Goal: Task Accomplishment & Management: Use online tool/utility

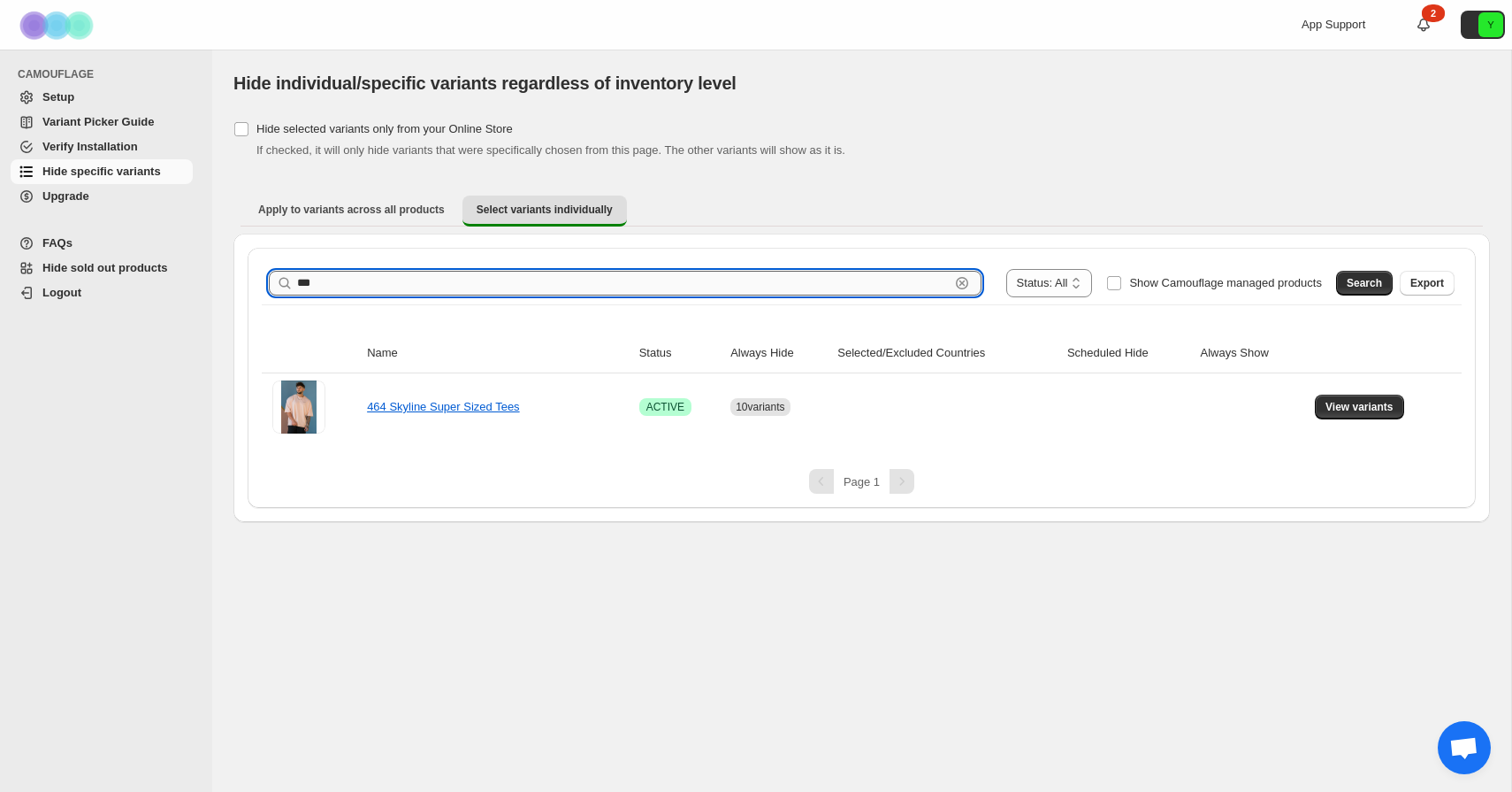
click at [861, 285] on input "***" at bounding box center [623, 283] width 652 height 25
type input "*"
click at [1330, 284] on div "Search Export" at bounding box center [1391, 279] width 126 height 36
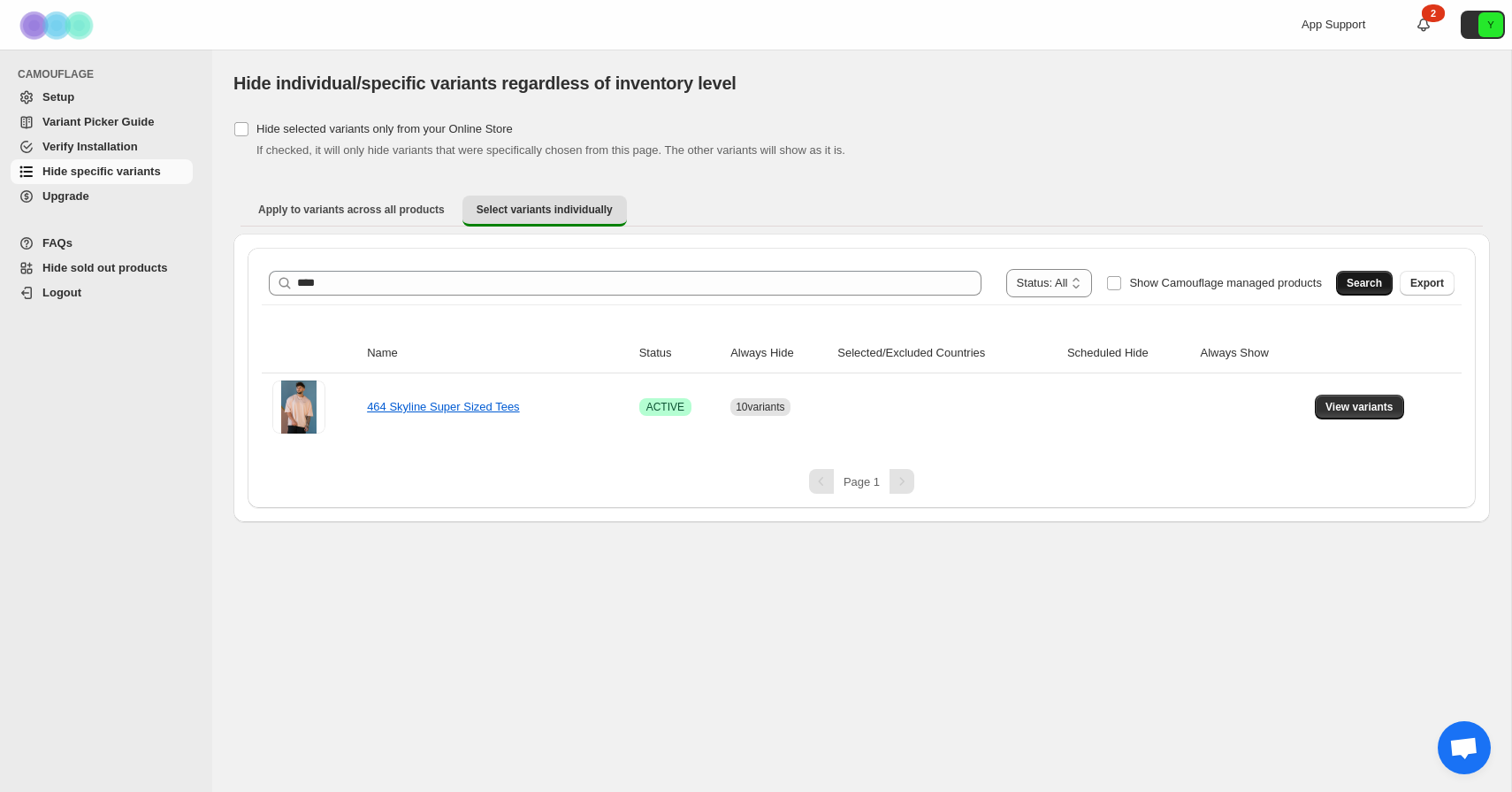
click at [1349, 284] on span "Search" at bounding box center [1364, 283] width 36 height 14
click at [427, 410] on link "2111 - Classic Baggy Sweats" at bounding box center [441, 407] width 150 height 13
click at [1376, 396] on button "View variants" at bounding box center [1359, 407] width 89 height 25
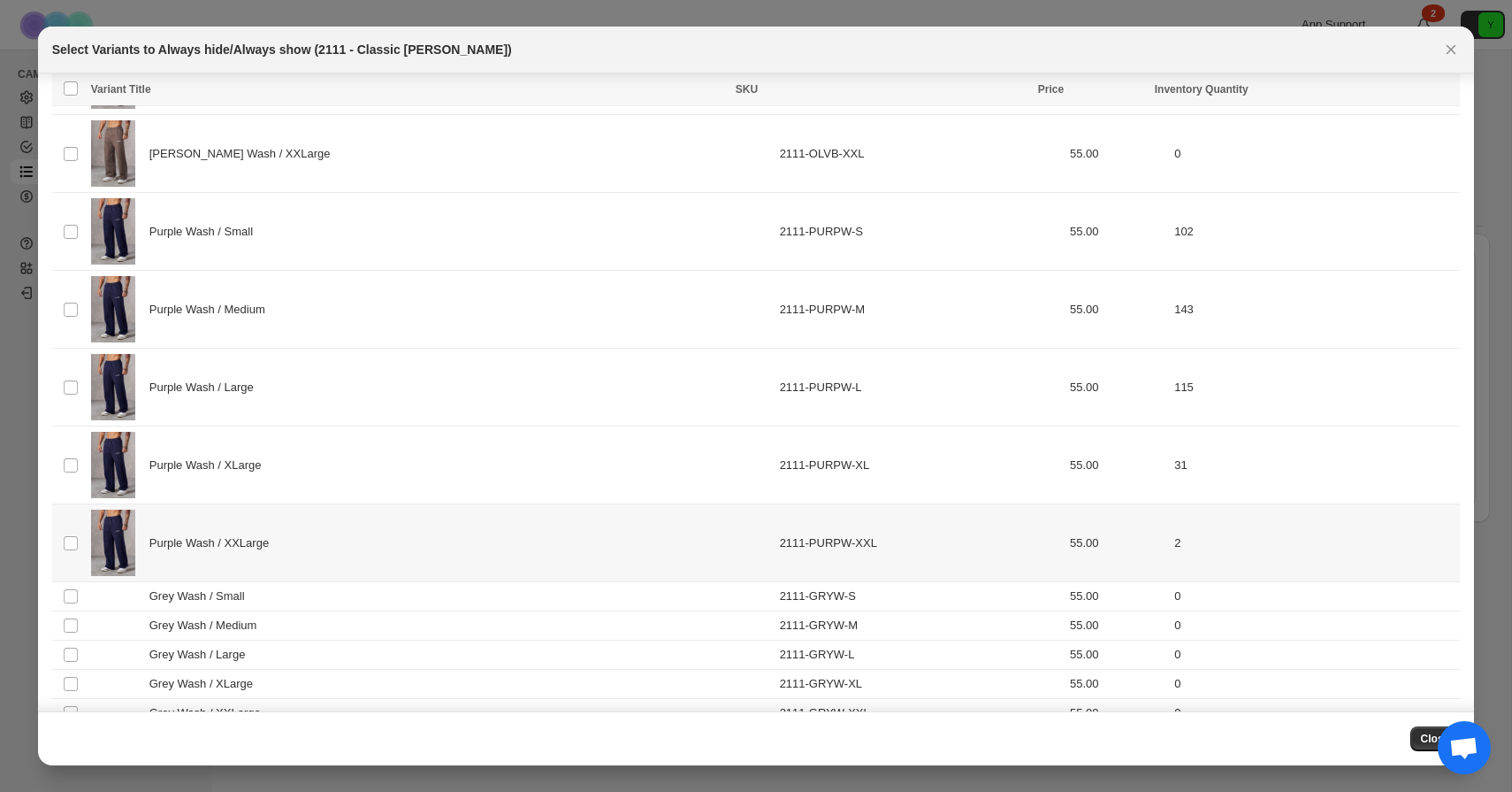
scroll to position [1938, 0]
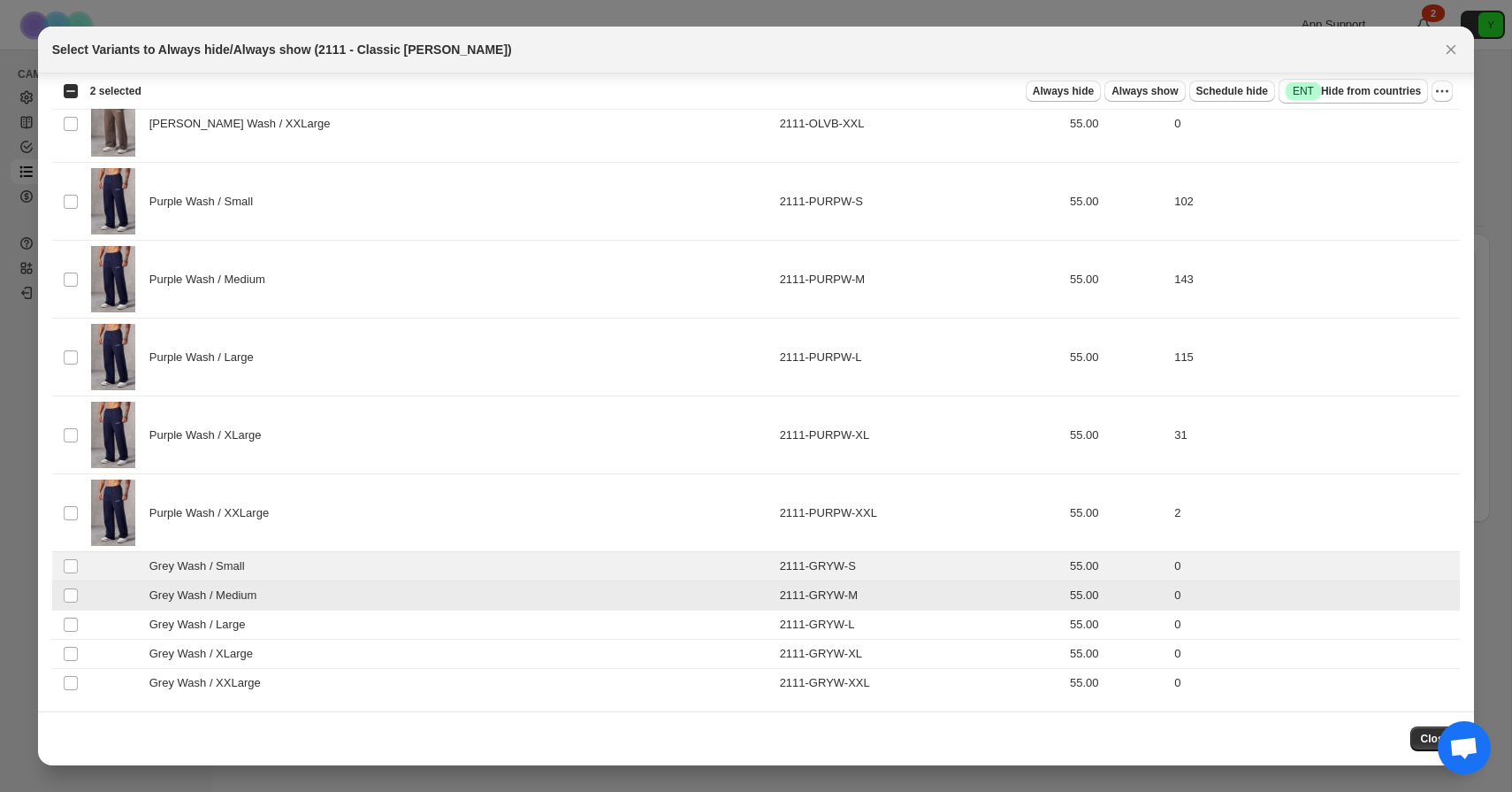
click at [72, 613] on td "Select product variant" at bounding box center [69, 625] width 34 height 29
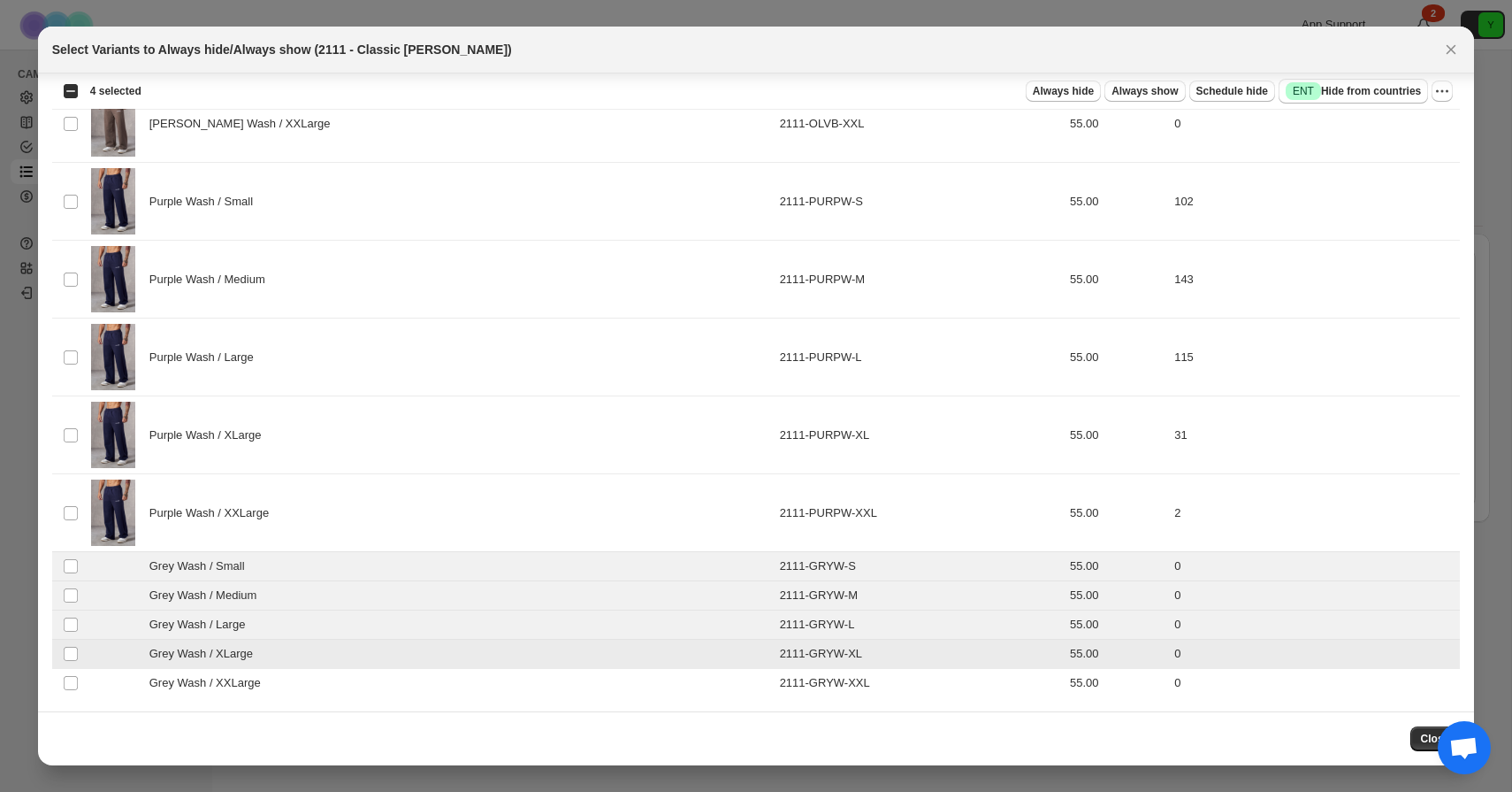
click at [69, 673] on td "Select product variant" at bounding box center [69, 684] width 34 height 29
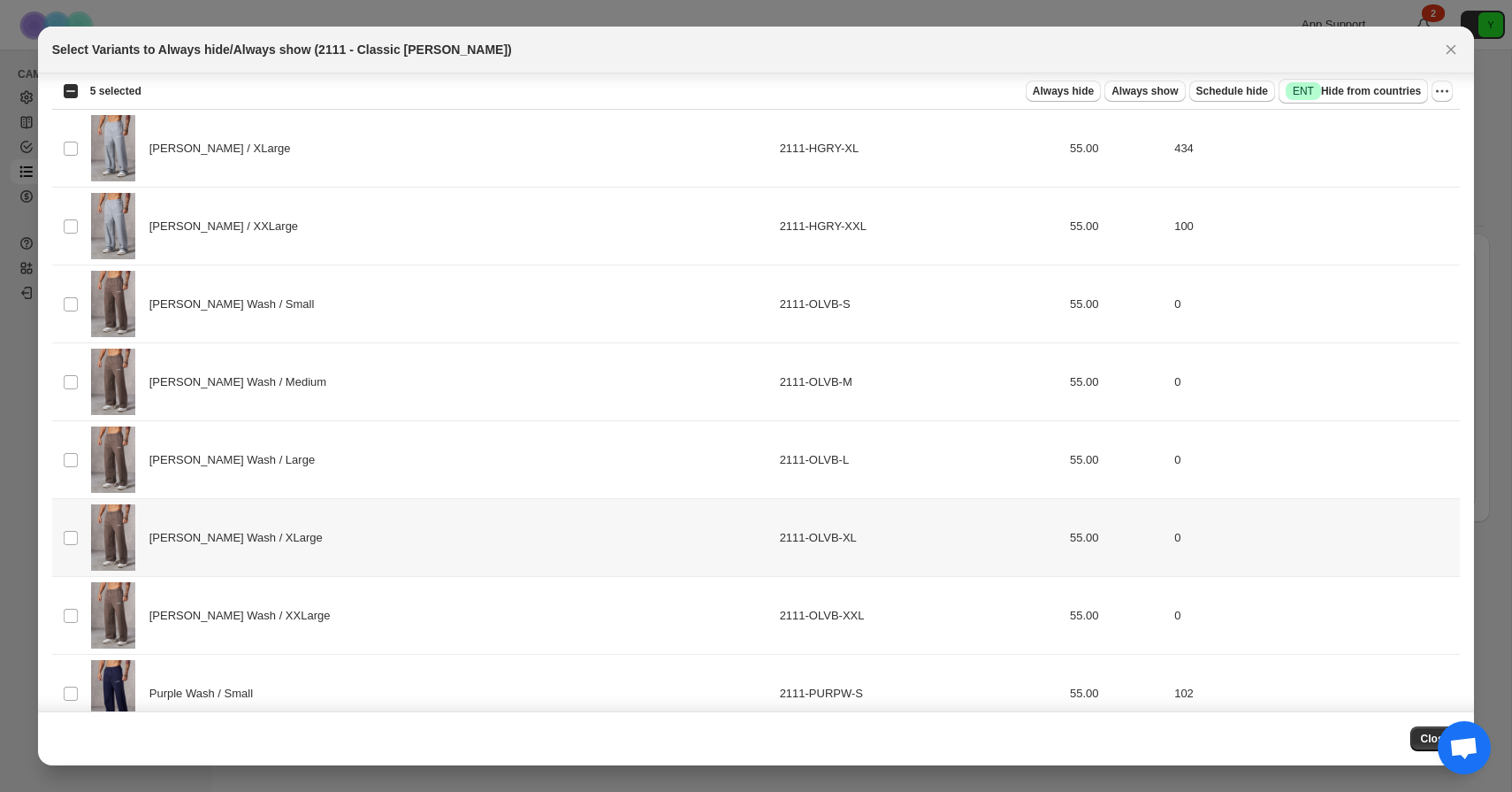
scroll to position [1444, 0]
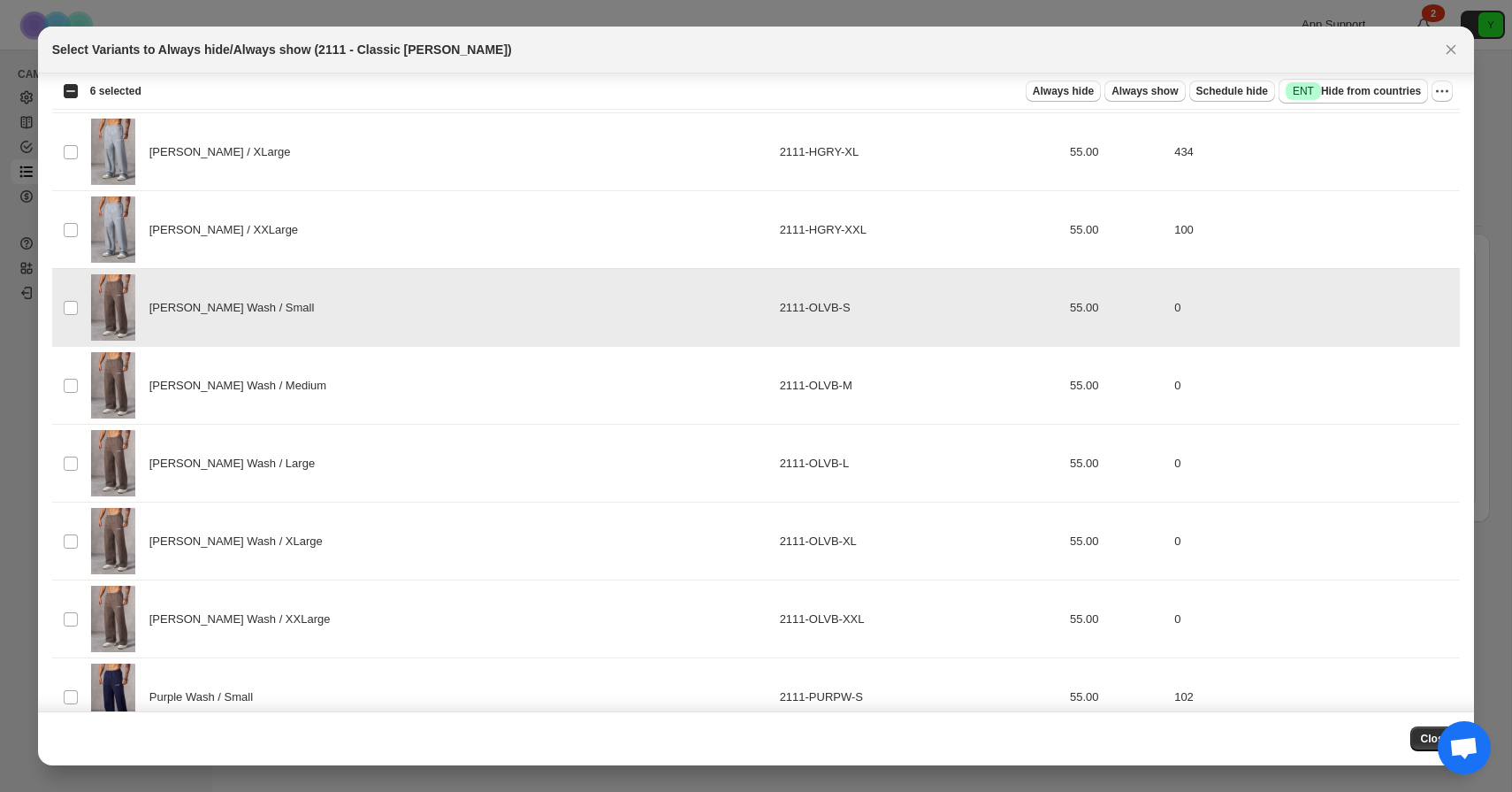
click at [67, 374] on td "Select product variant" at bounding box center [69, 385] width 34 height 78
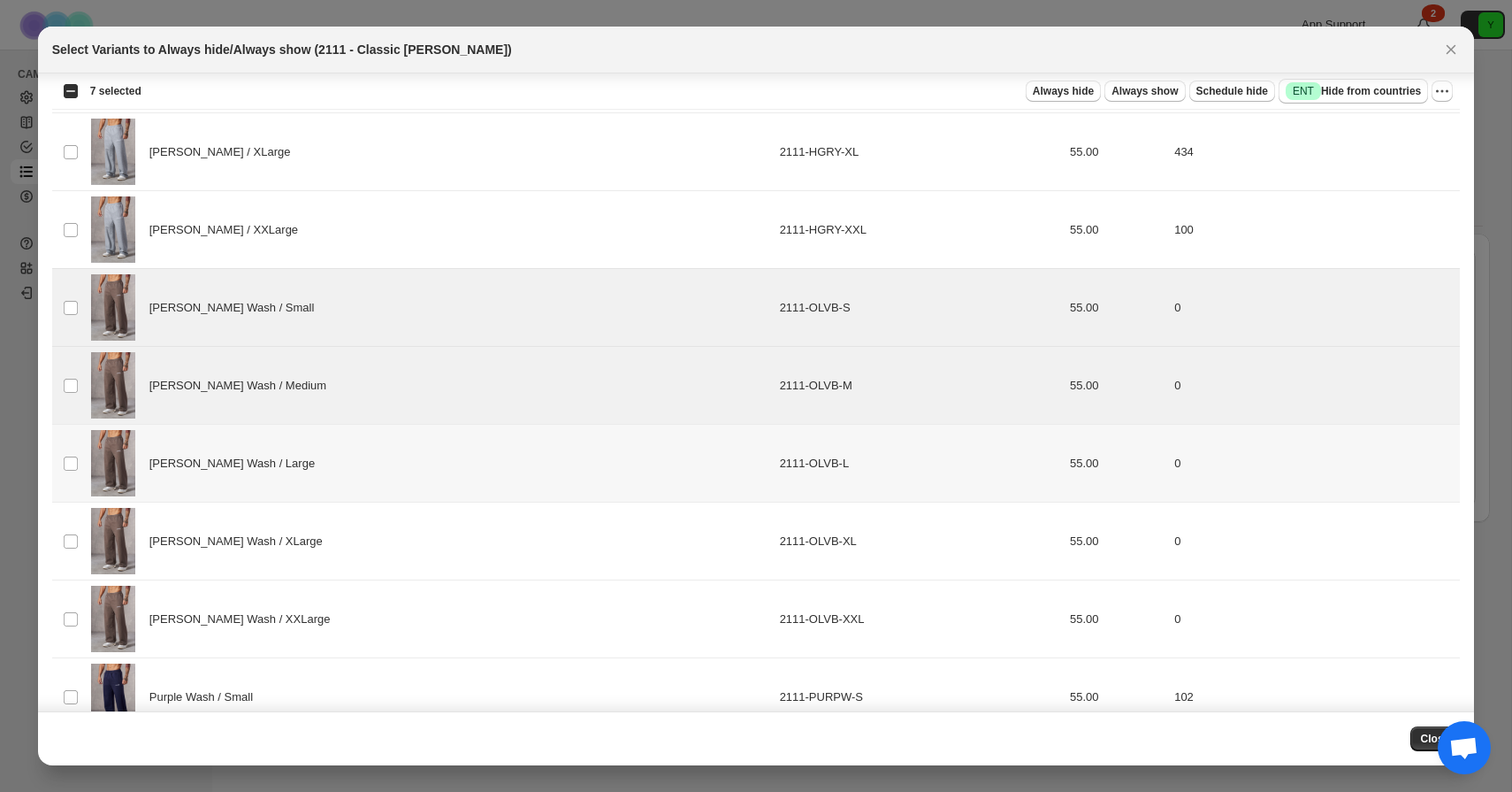
click at [70, 430] on td "Select product variant" at bounding box center [69, 463] width 34 height 78
click at [70, 523] on td "Select product variant" at bounding box center [69, 541] width 34 height 78
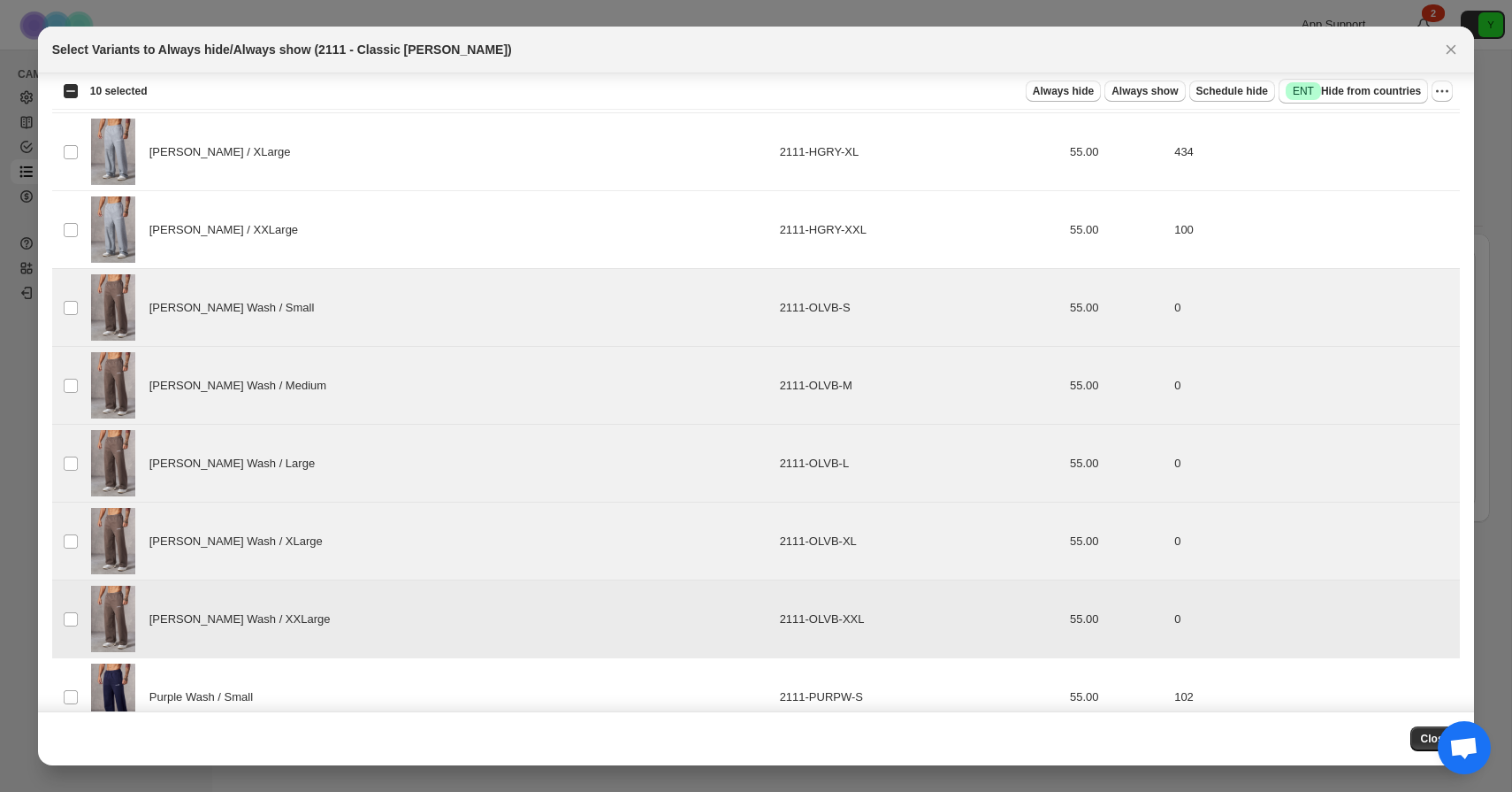
click at [68, 679] on td "Select product variant" at bounding box center [69, 697] width 34 height 78
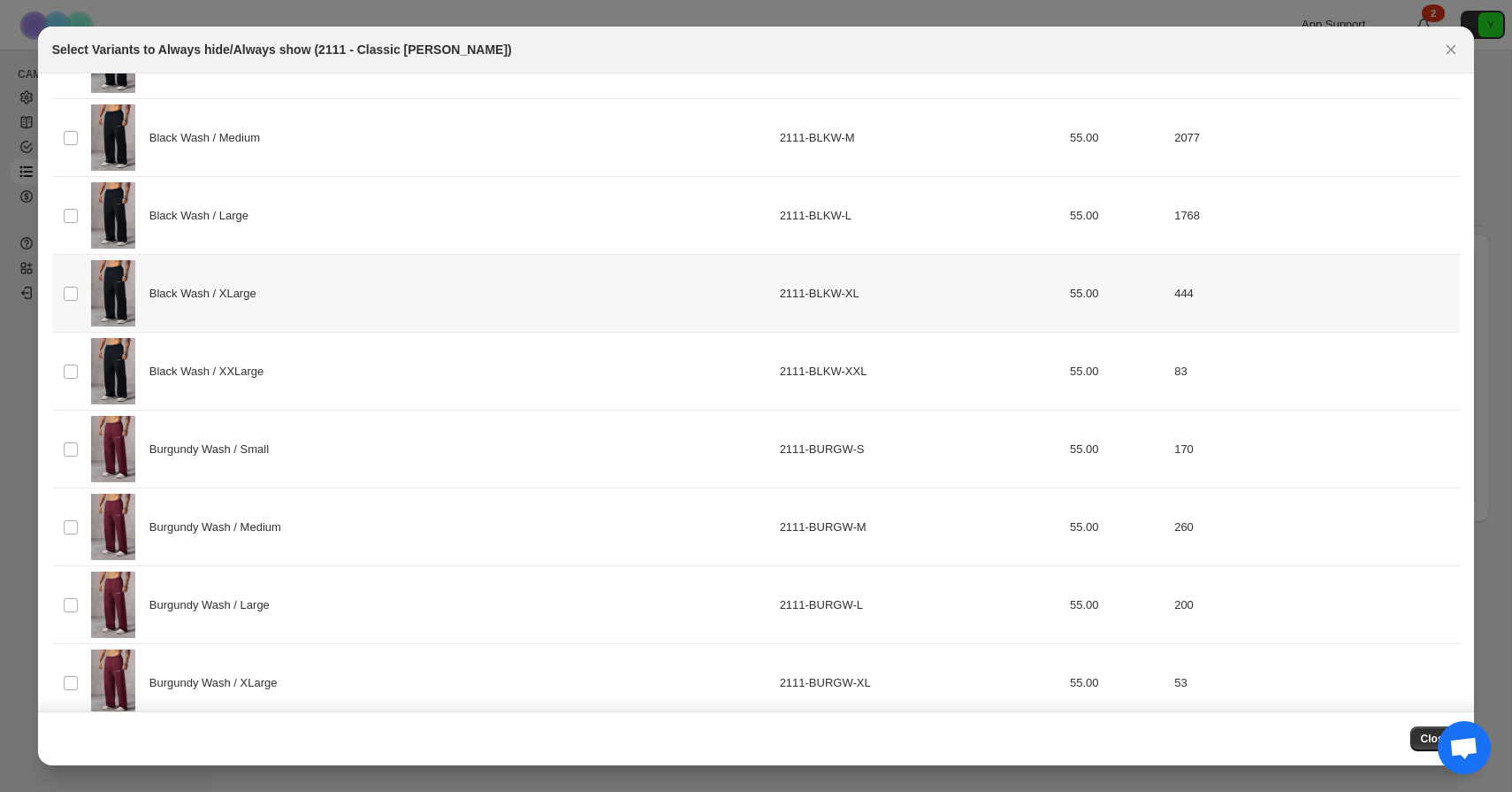
scroll to position [0, 0]
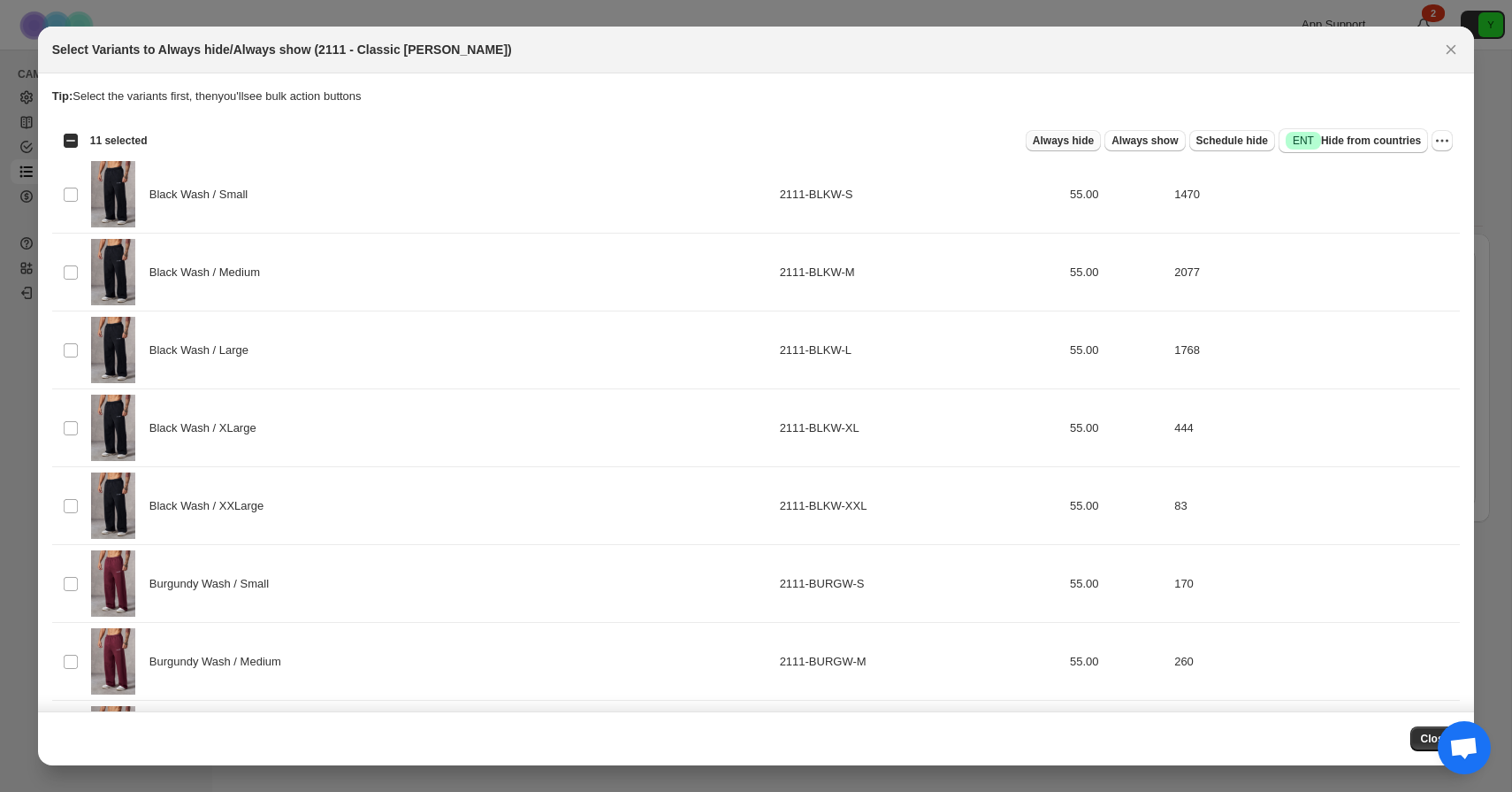
click at [1074, 141] on span "Always hide" at bounding box center [1063, 140] width 61 height 14
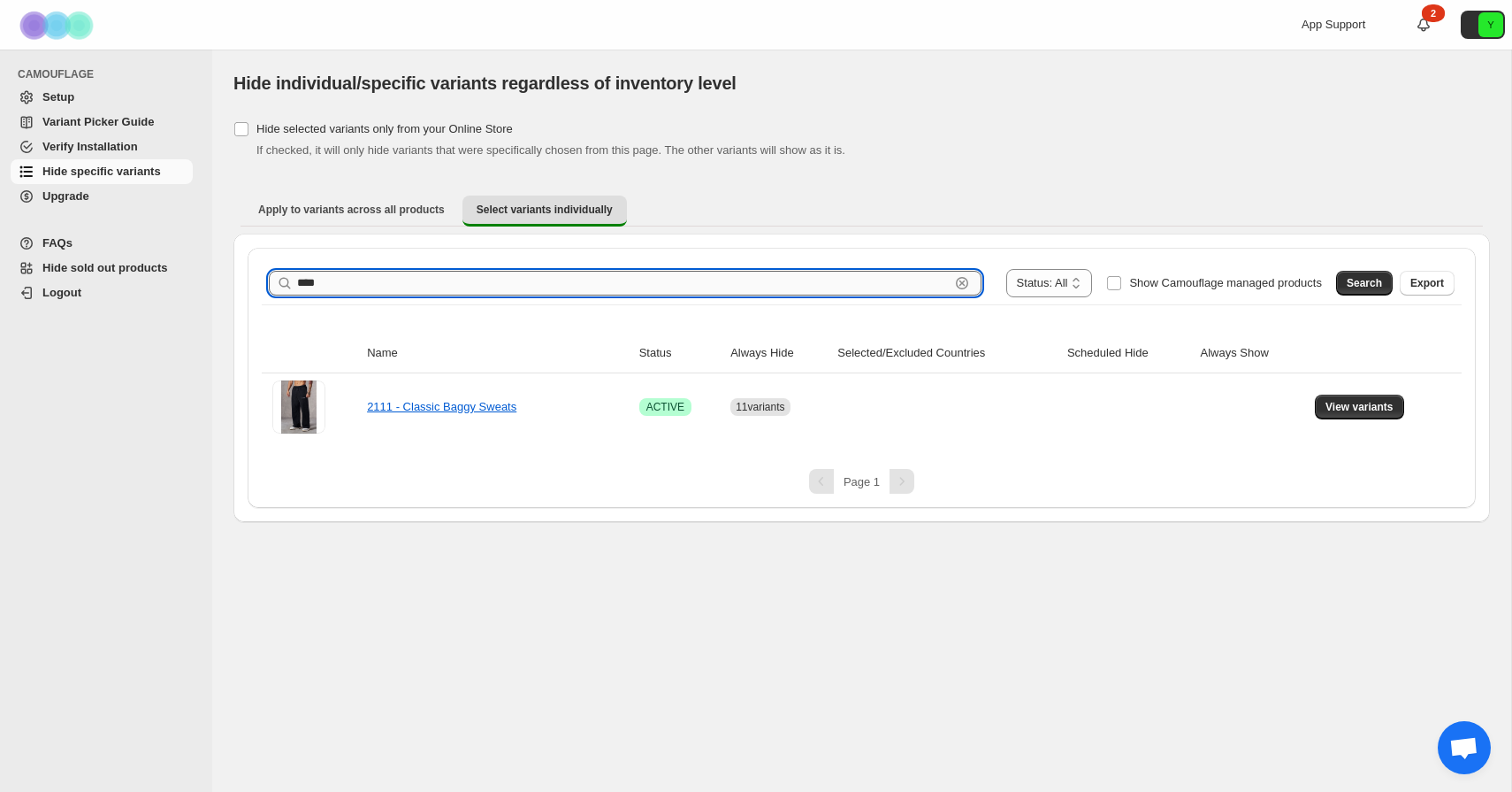
click at [926, 281] on input "****" at bounding box center [623, 283] width 652 height 25
type input "***"
click at [1347, 286] on span "Search" at bounding box center [1364, 283] width 36 height 14
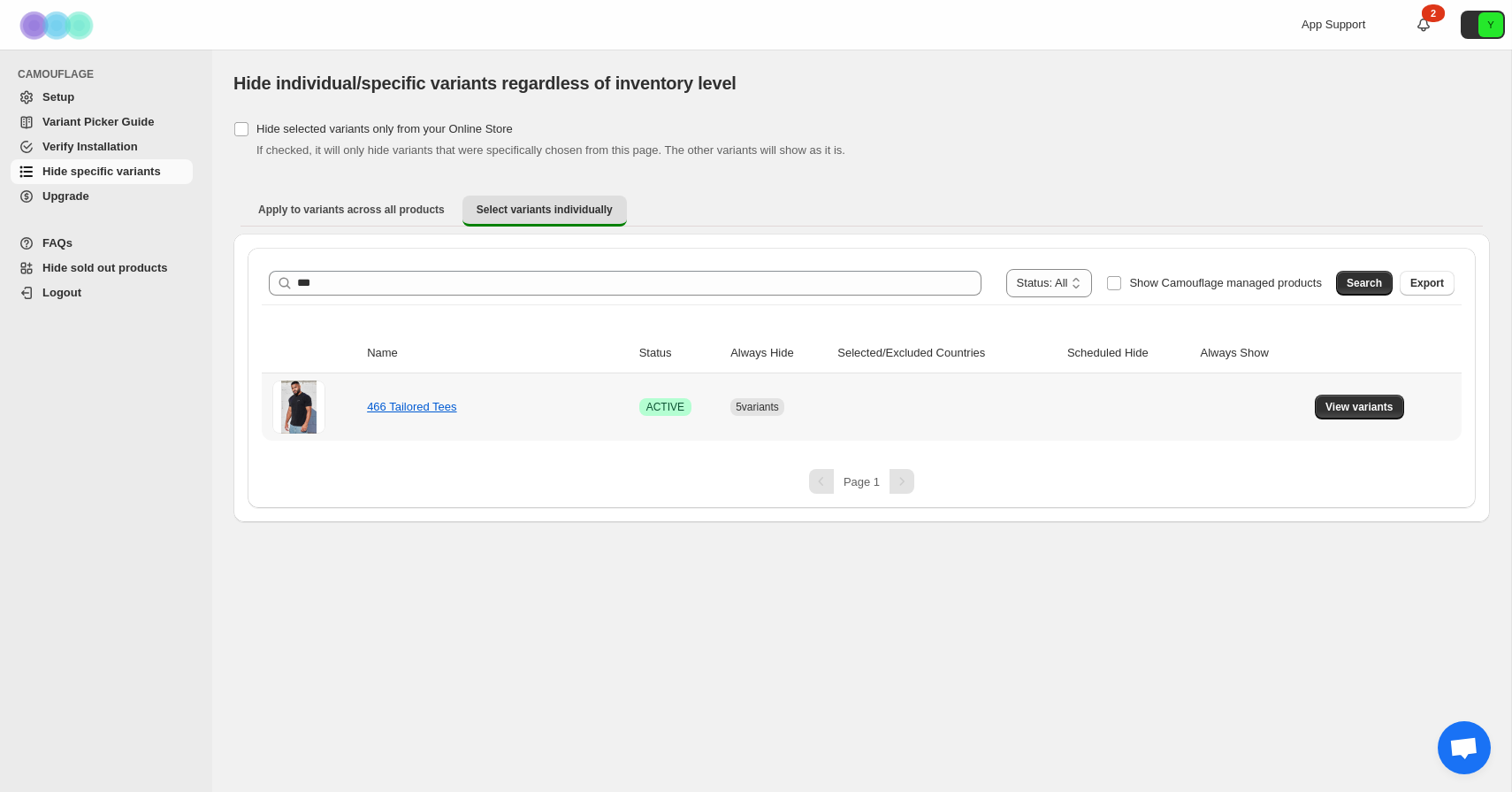
click at [1339, 392] on td "View variants" at bounding box center [1385, 407] width 152 height 67
click at [1339, 397] on button "View variants" at bounding box center [1359, 407] width 89 height 25
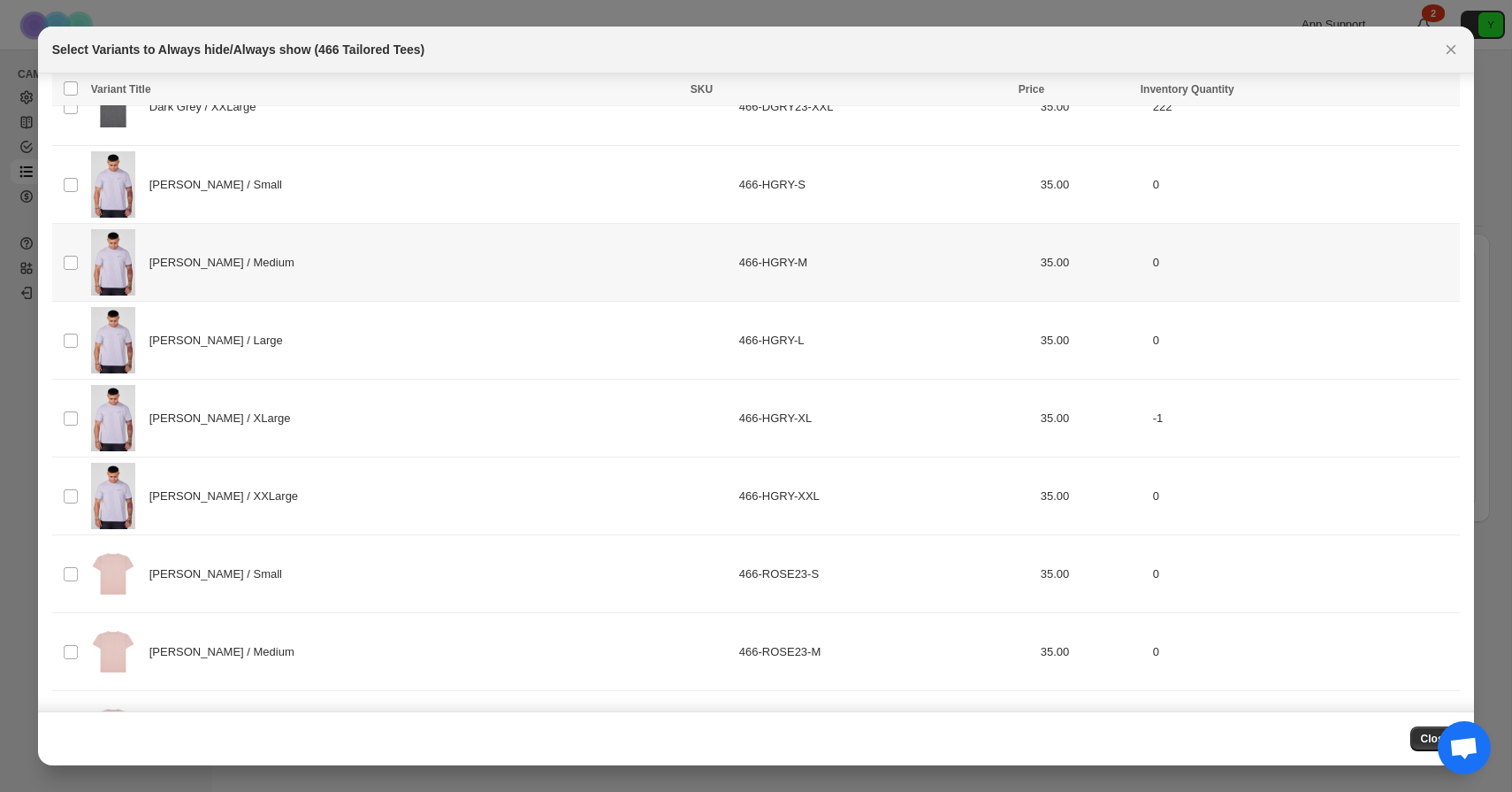
scroll to position [1548, 0]
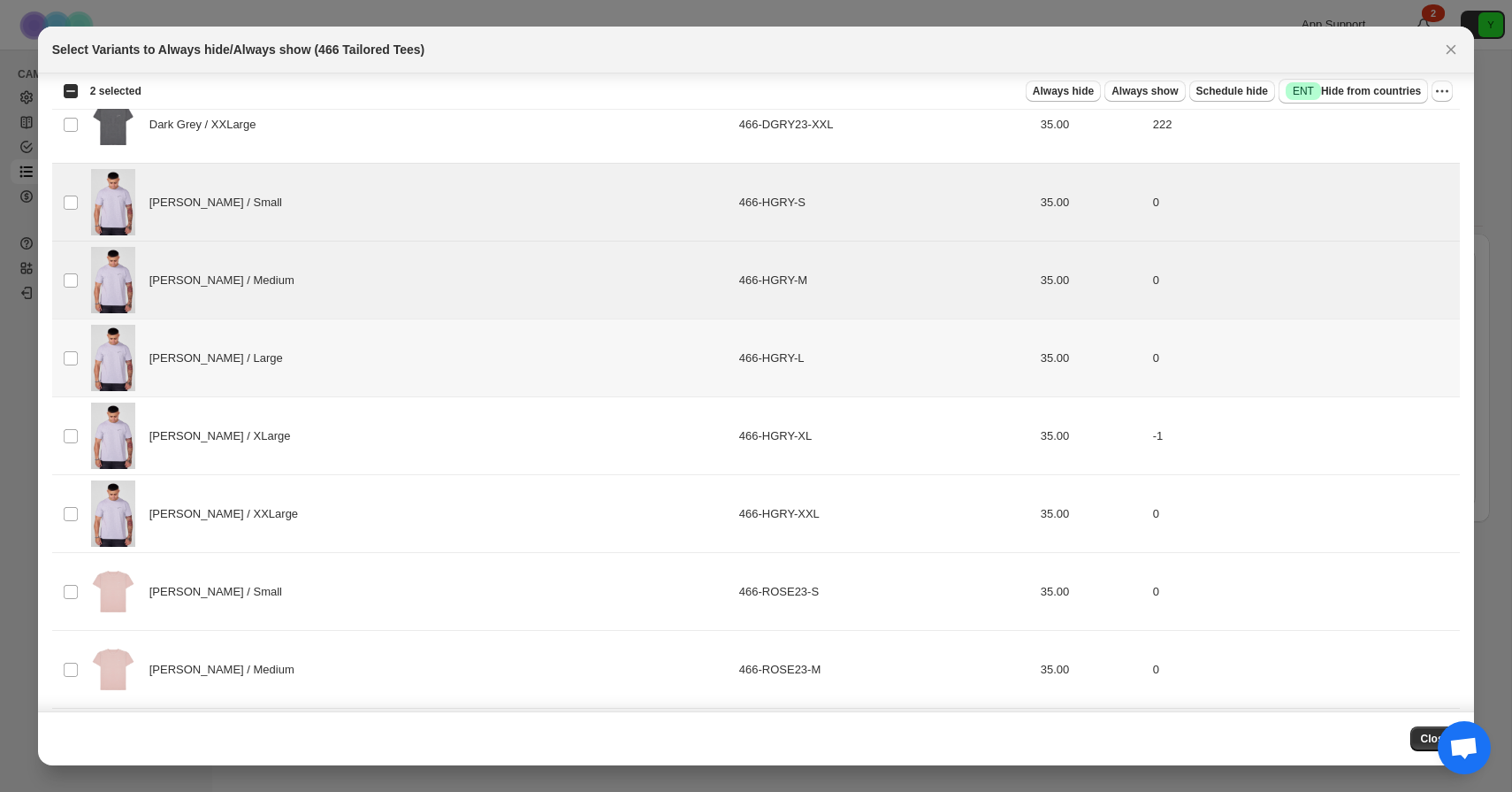
click at [65, 346] on td "Select product variant" at bounding box center [69, 358] width 34 height 78
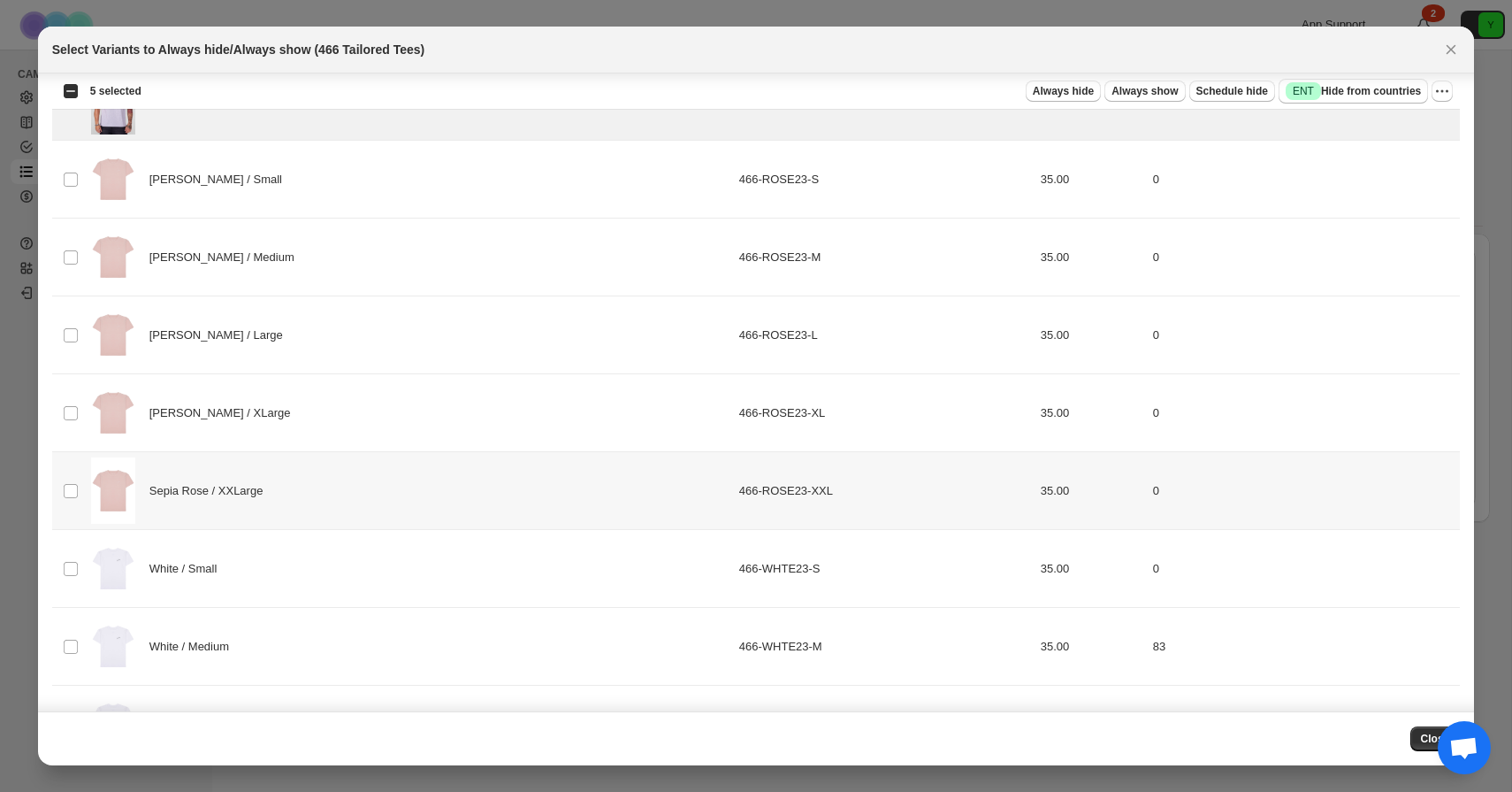
scroll to position [1959, 0]
click at [78, 480] on td "Select product variant" at bounding box center [69, 492] width 34 height 78
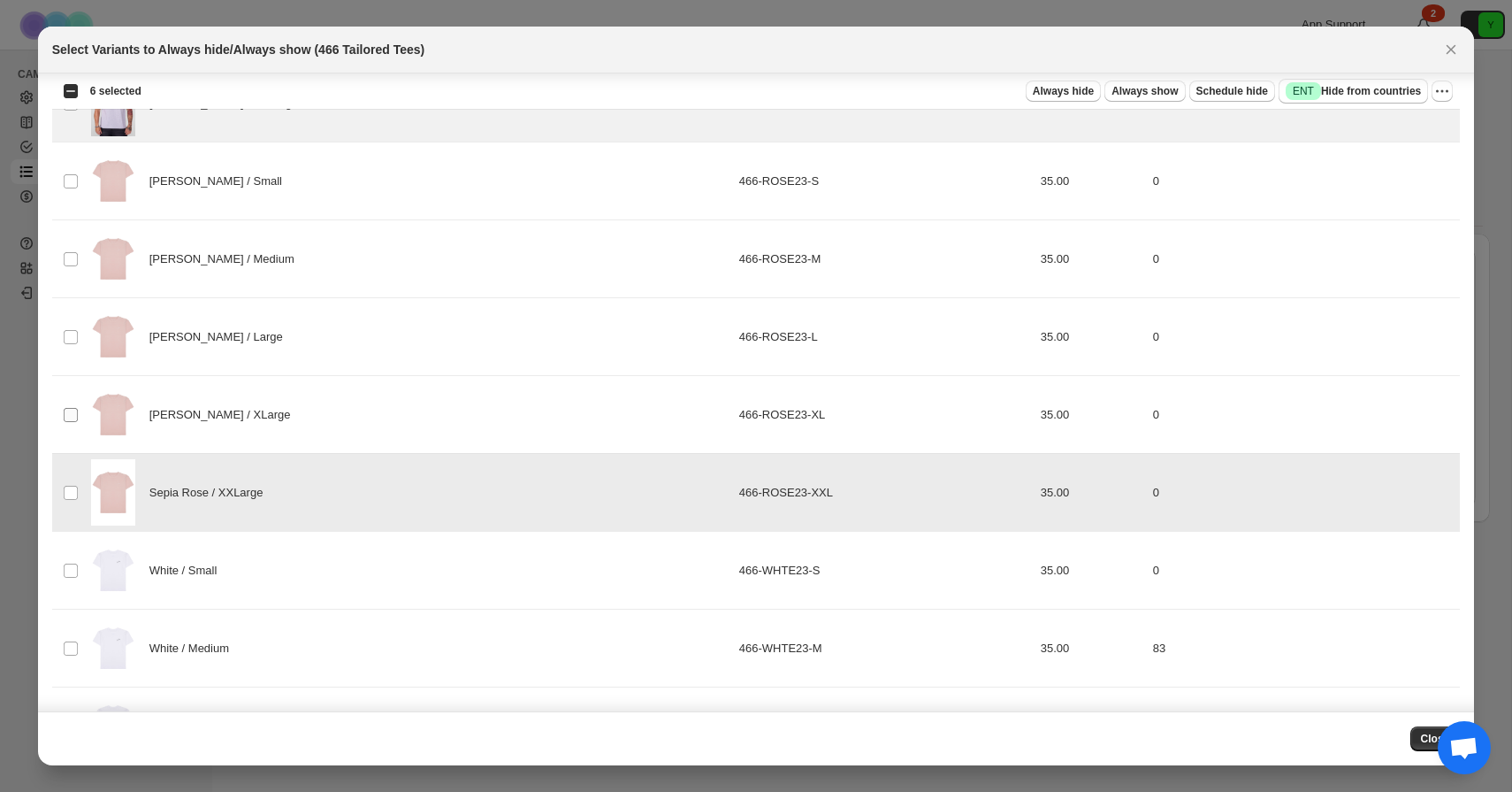
click at [73, 422] on td "Select product variant" at bounding box center [69, 415] width 34 height 78
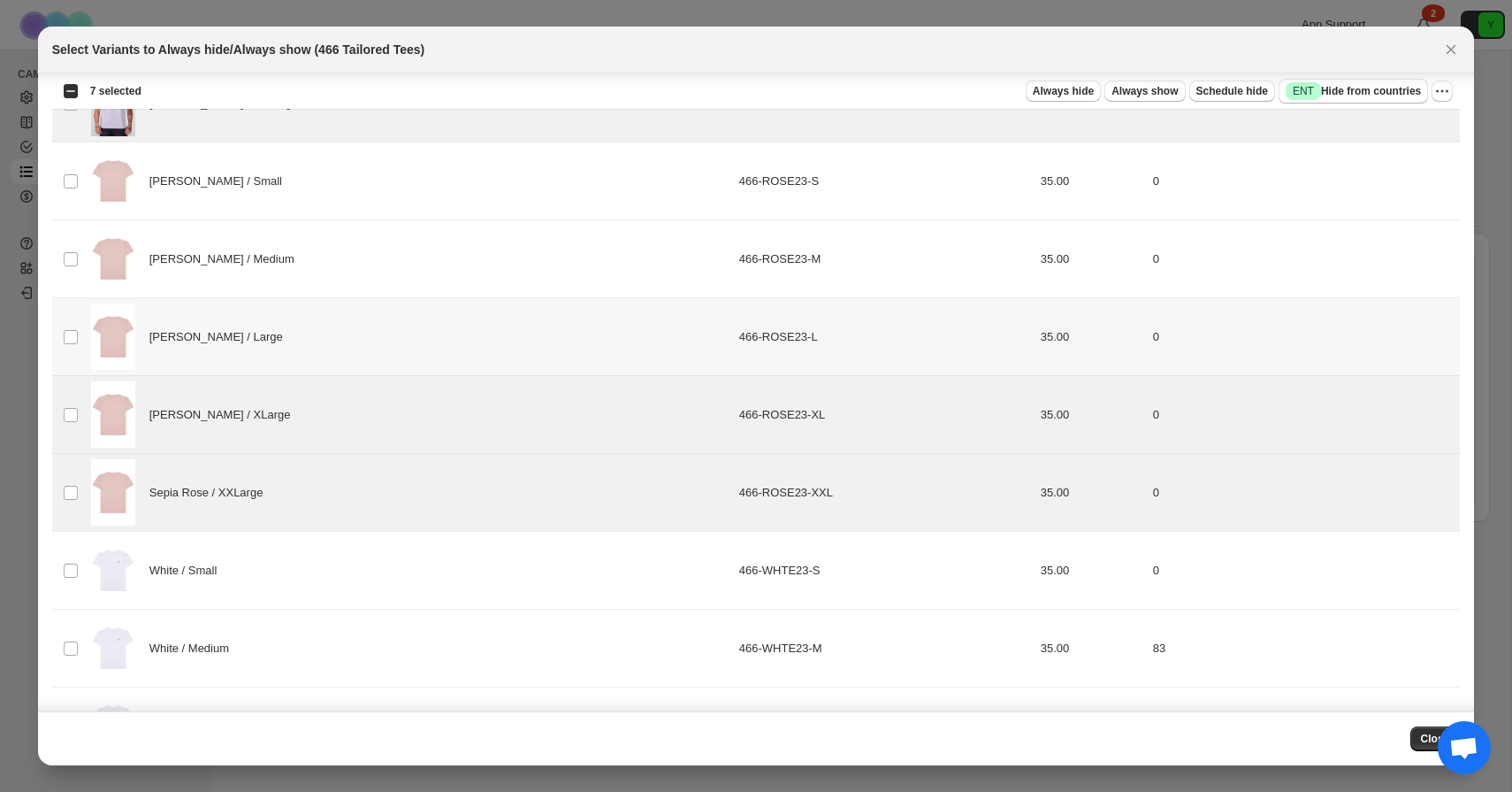
click at [80, 307] on td "Select product variant" at bounding box center [69, 337] width 34 height 78
click at [82, 253] on td "Select product variant" at bounding box center [69, 259] width 34 height 78
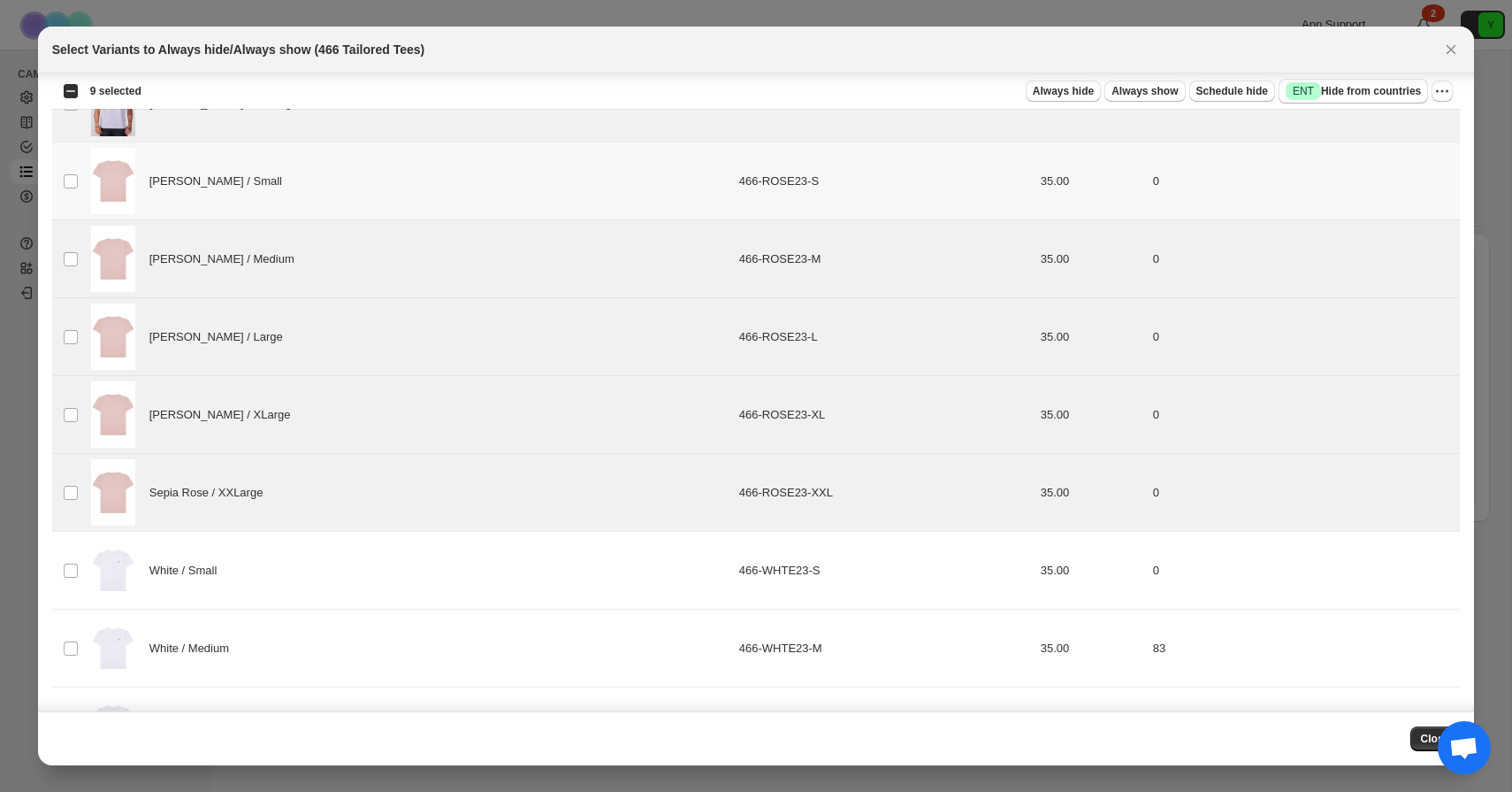
click at [82, 198] on td "Select product variant" at bounding box center [69, 181] width 34 height 78
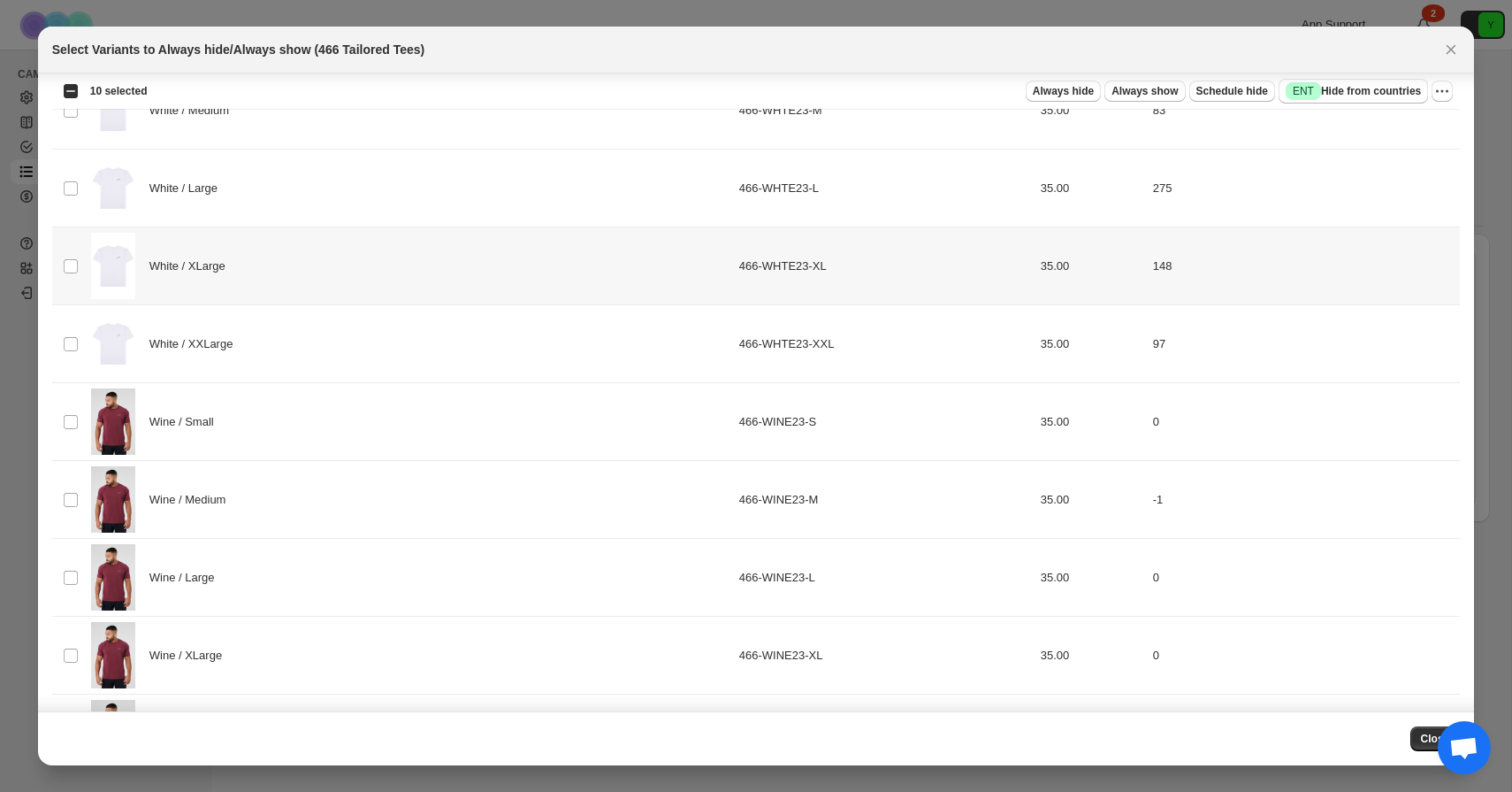
scroll to position [2571, 0]
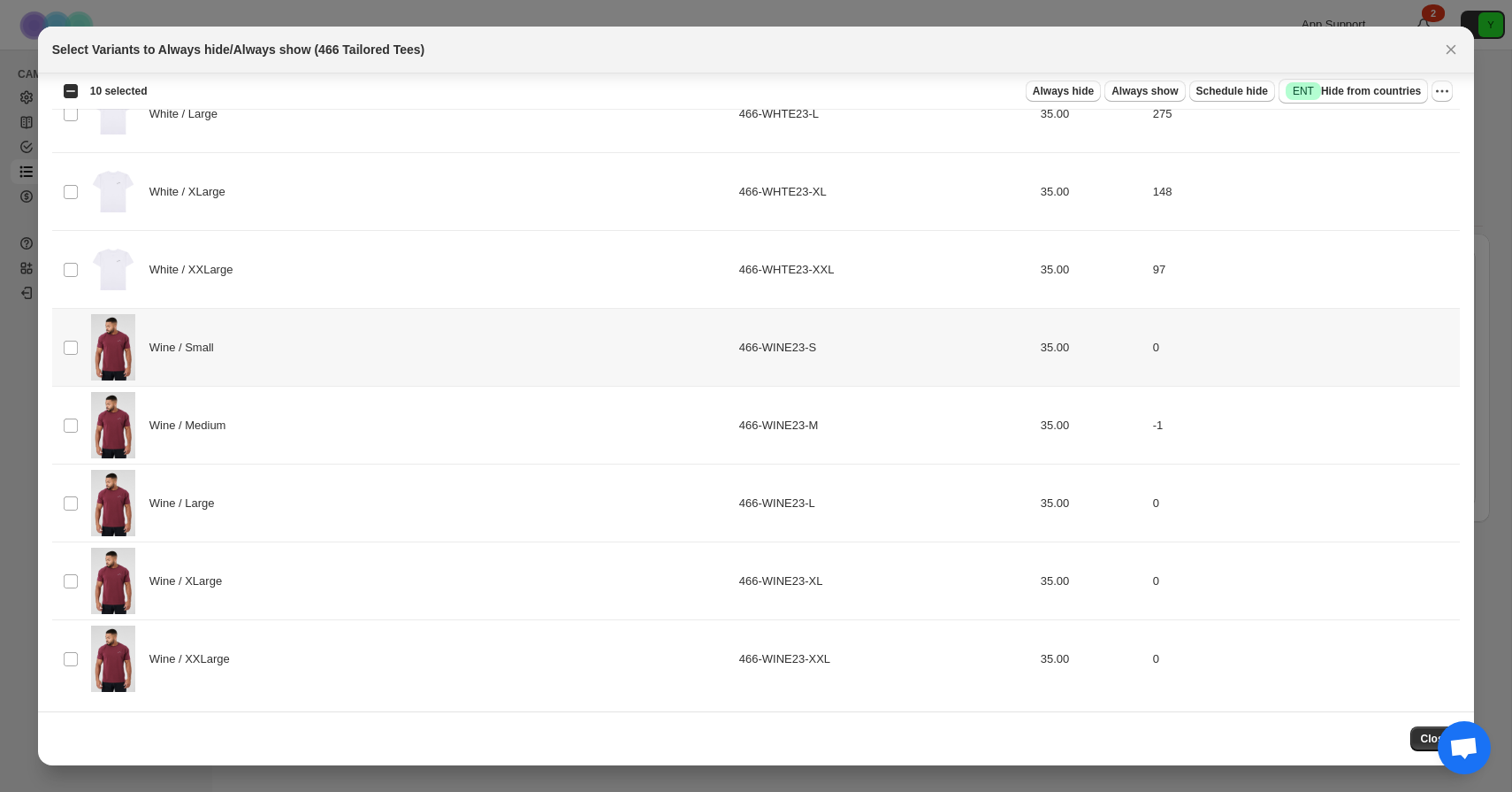
click at [107, 348] on img ":r5p:" at bounding box center [113, 347] width 44 height 66
click at [102, 447] on img ":r5p:" at bounding box center [113, 425] width 44 height 66
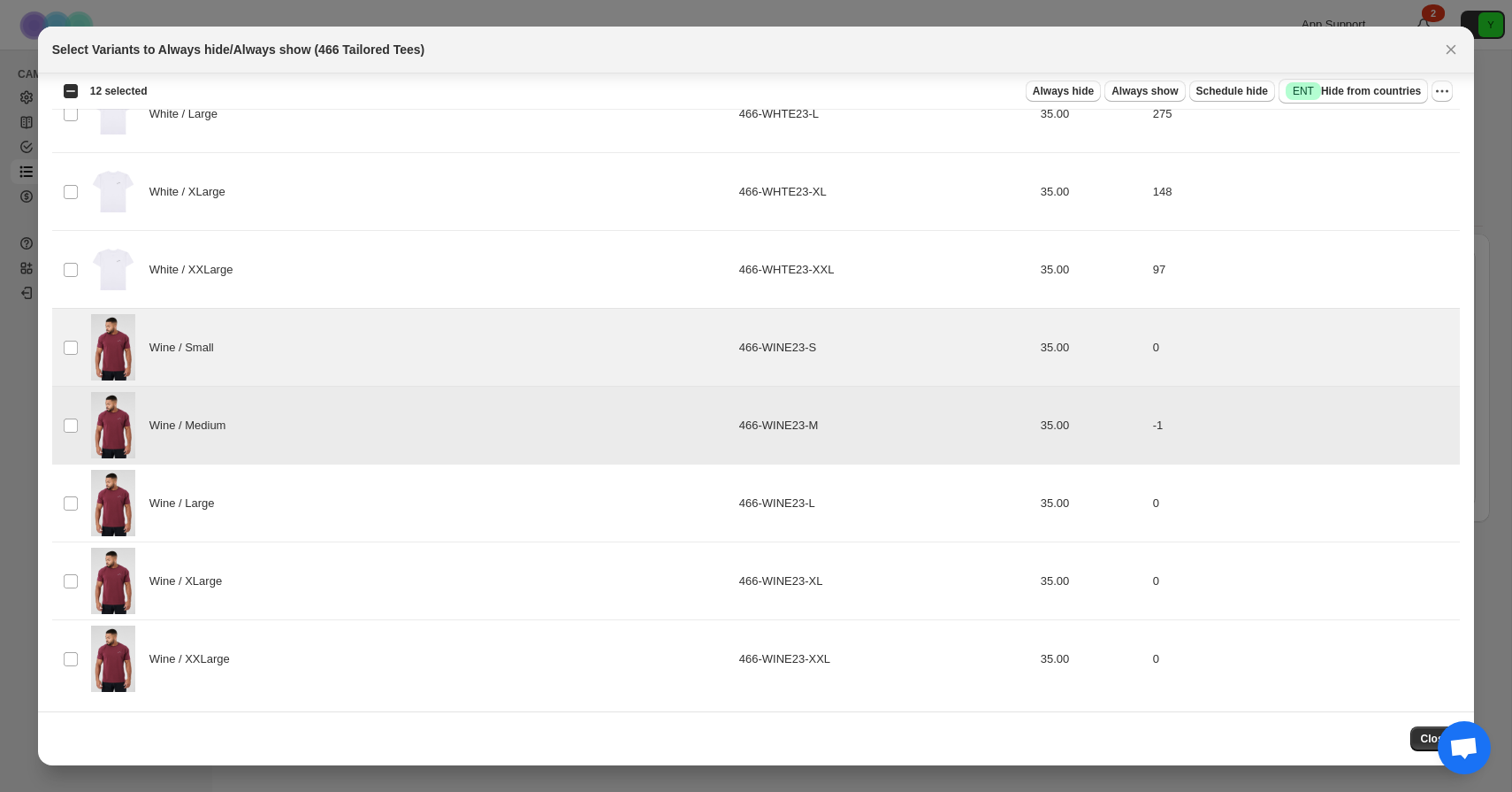
click at [85, 534] on td "Wine / Large" at bounding box center [409, 503] width 648 height 78
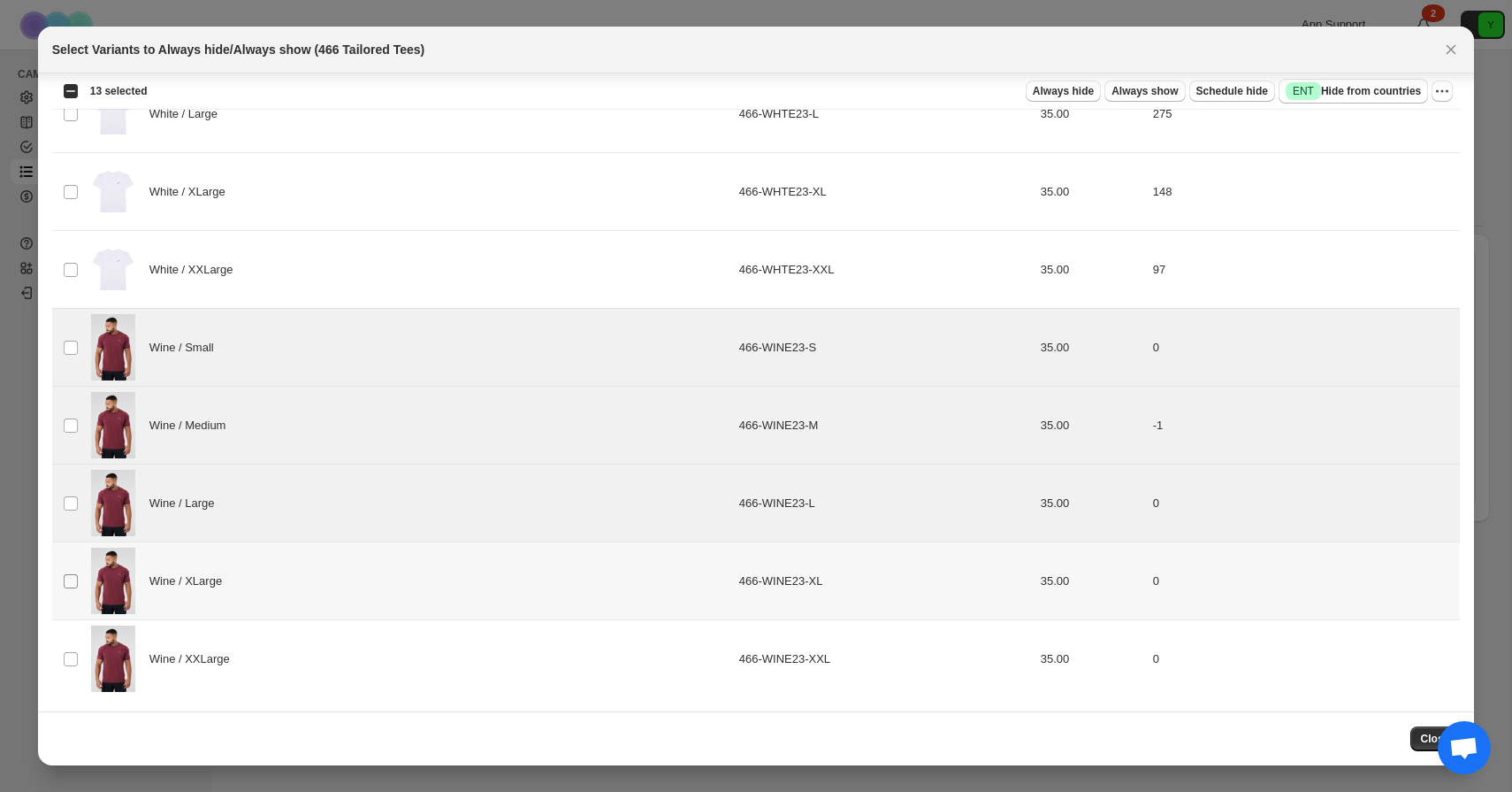
click at [77, 585] on span ":r5p:" at bounding box center [70, 580] width 16 height 16
click at [75, 628] on td "Select product variant" at bounding box center [69, 659] width 34 height 78
